Goal: Complete application form

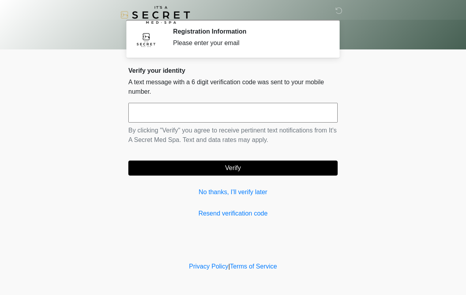
click at [248, 119] on input "text" at bounding box center [232, 113] width 209 height 20
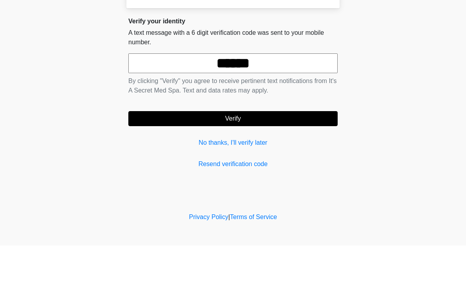
type input "******"
click at [295, 160] on button "Verify" at bounding box center [232, 167] width 209 height 15
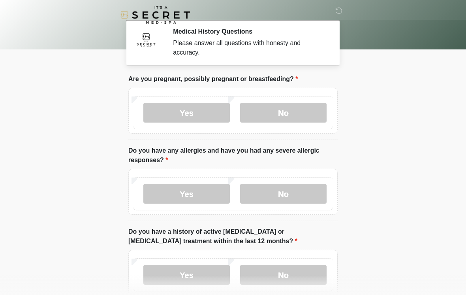
click at [201, 115] on label "Yes" at bounding box center [186, 113] width 87 height 20
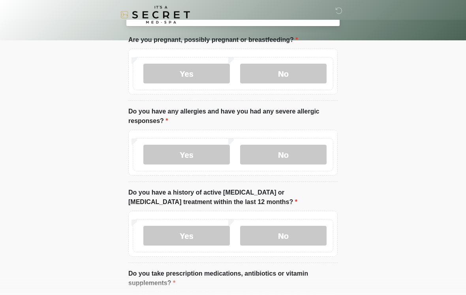
scroll to position [44, 0]
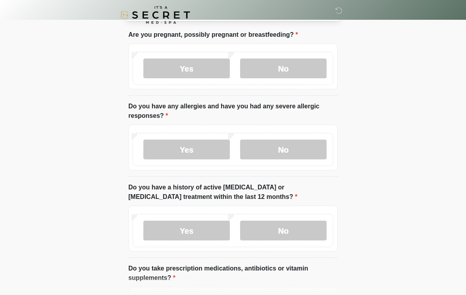
click at [307, 145] on label "No" at bounding box center [283, 149] width 87 height 20
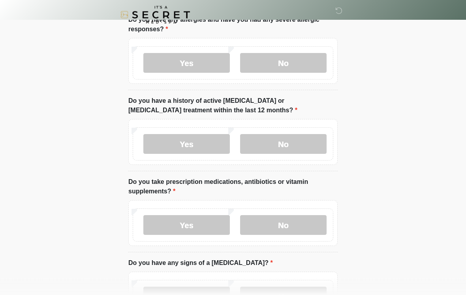
scroll to position [132, 0]
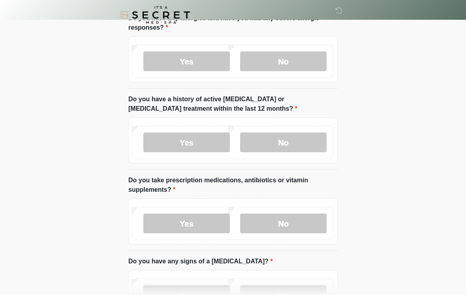
click at [207, 145] on label "Yes" at bounding box center [186, 142] width 87 height 20
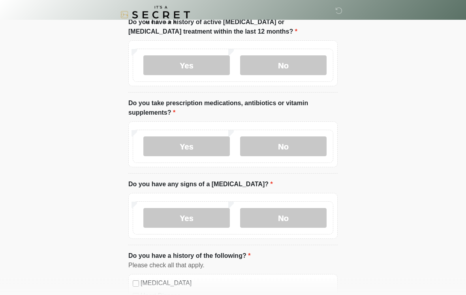
scroll to position [211, 0]
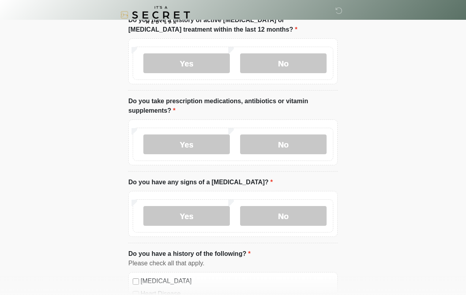
click at [203, 147] on label "Yes" at bounding box center [186, 144] width 87 height 20
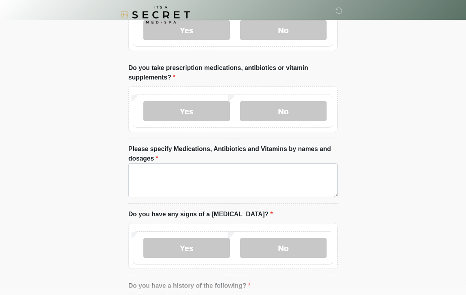
scroll to position [245, 0]
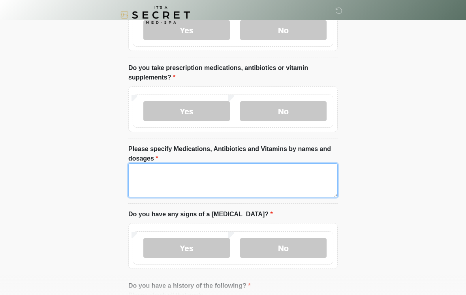
click at [322, 181] on textarea "Please specify Medications, Antibiotics and Vitamins by names and dosages" at bounding box center [232, 180] width 209 height 34
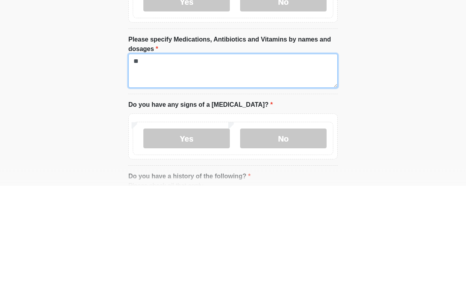
type textarea "*"
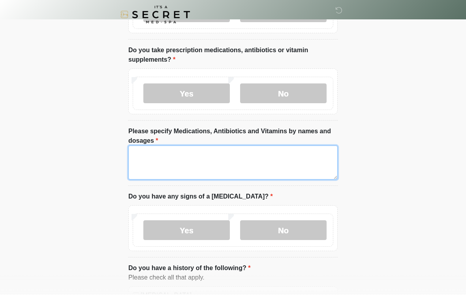
scroll to position [262, 0]
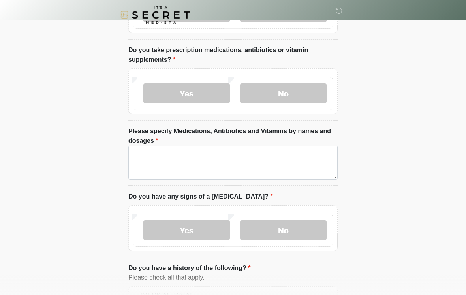
click at [299, 95] on label "No" at bounding box center [283, 93] width 87 height 20
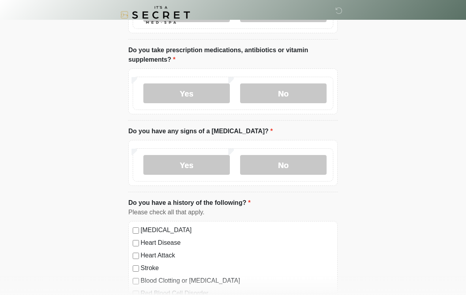
click at [306, 166] on label "No" at bounding box center [283, 165] width 87 height 20
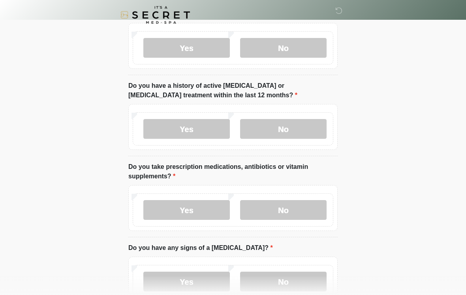
click at [306, 128] on label "No" at bounding box center [283, 129] width 87 height 20
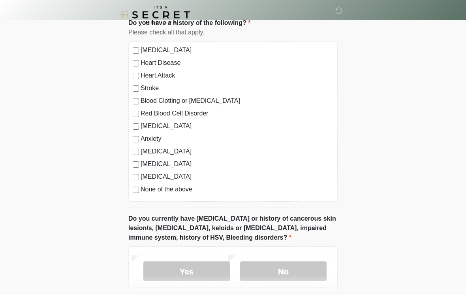
scroll to position [443, 0]
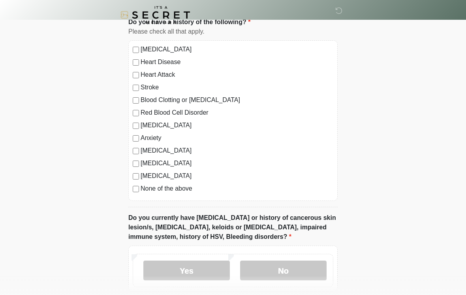
click at [181, 185] on label "None of the above" at bounding box center [237, 188] width 193 height 9
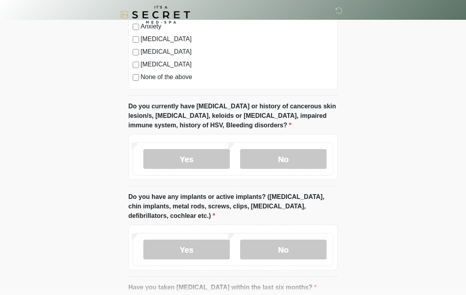
scroll to position [556, 0]
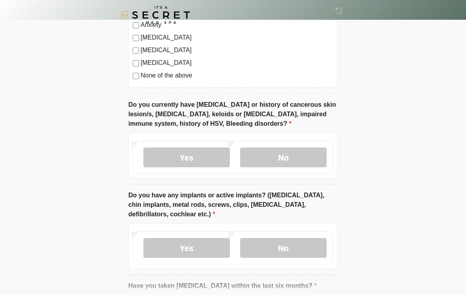
click at [196, 158] on label "Yes" at bounding box center [186, 157] width 87 height 20
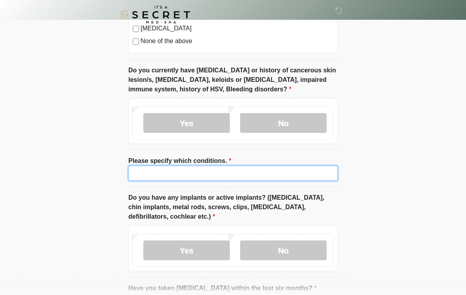
click at [290, 176] on input "Please specify which conditions." at bounding box center [232, 173] width 209 height 15
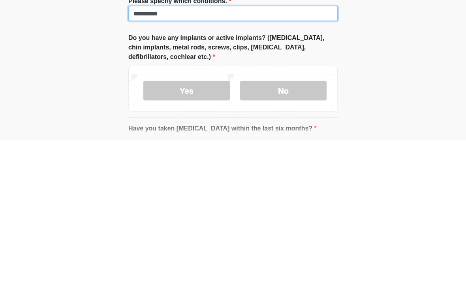
scroll to position [598, 0]
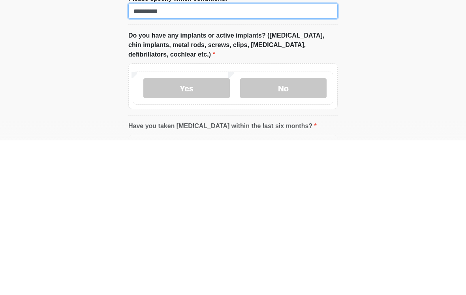
type input "**********"
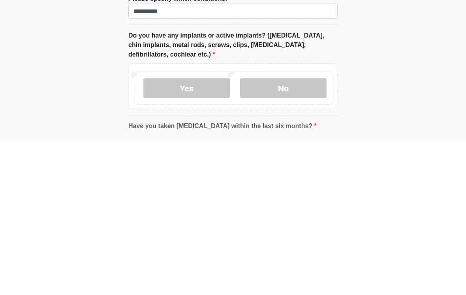
click at [316, 233] on label "No" at bounding box center [283, 243] width 87 height 20
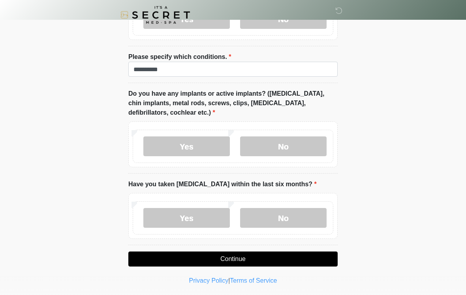
click at [295, 209] on label "No" at bounding box center [283, 218] width 87 height 20
click at [292, 254] on button "Continue" at bounding box center [232, 258] width 209 height 15
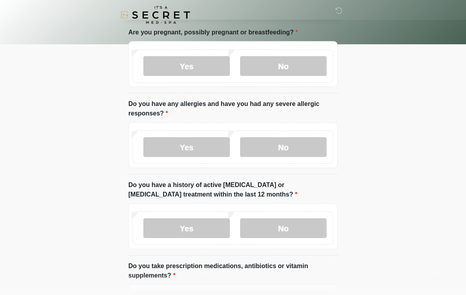
scroll to position [0, 0]
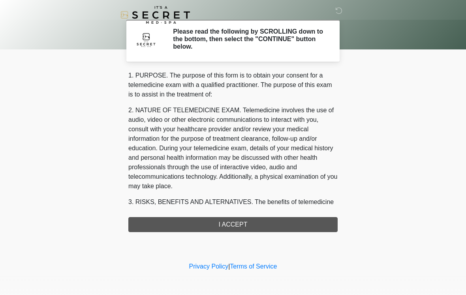
click at [309, 222] on div "1. PURPOSE. The purpose of this form is to obtain your consent for a telemedici…" at bounding box center [232, 151] width 209 height 161
click at [274, 223] on div "1. PURPOSE. The purpose of this form is to obtain your consent for a telemedici…" at bounding box center [232, 151] width 209 height 161
click at [269, 218] on div "1. PURPOSE. The purpose of this form is to obtain your consent for a telemedici…" at bounding box center [232, 151] width 209 height 161
click at [242, 227] on div "1. PURPOSE. The purpose of this form is to obtain your consent for a telemedici…" at bounding box center [232, 151] width 209 height 161
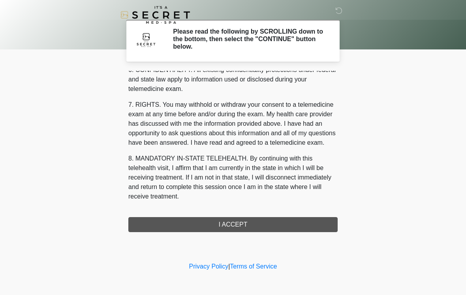
scroll to position [322, 0]
click at [269, 224] on button "I ACCEPT" at bounding box center [232, 224] width 209 height 15
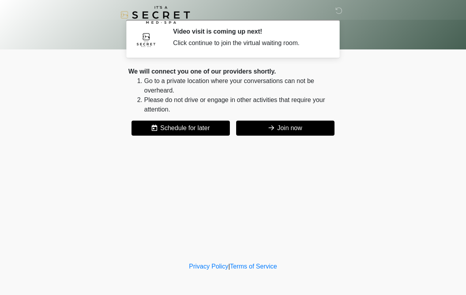
click at [307, 122] on button "Join now" at bounding box center [285, 127] width 98 height 15
